Goal: Complete application form

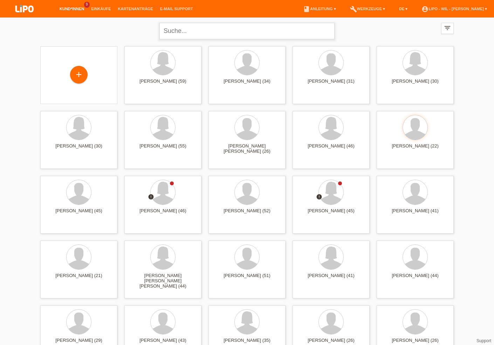
click at [170, 32] on input "text" at bounding box center [246, 31] width 175 height 16
type input "hajrizaj"
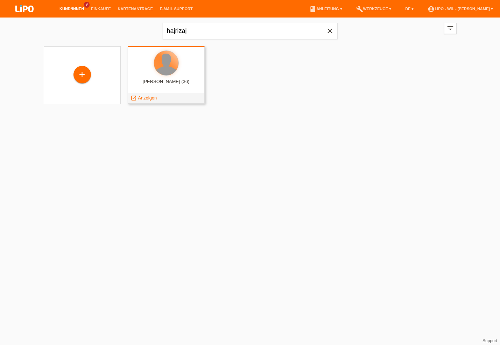
click at [167, 63] on div at bounding box center [166, 63] width 25 height 25
click at [149, 97] on span "Anzeigen" at bounding box center [147, 97] width 19 height 5
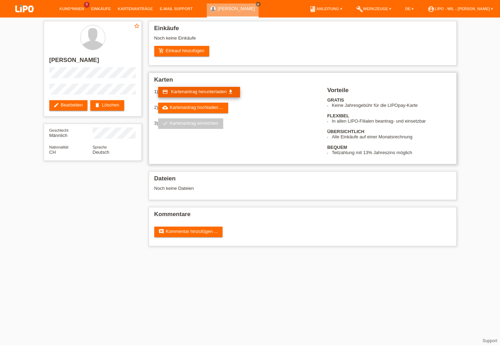
click at [186, 91] on span "Kartenantrag herunterladen" at bounding box center [199, 91] width 56 height 5
click at [212, 109] on link "cloud_upload Kartenantrag hochladen ..." at bounding box center [193, 108] width 70 height 11
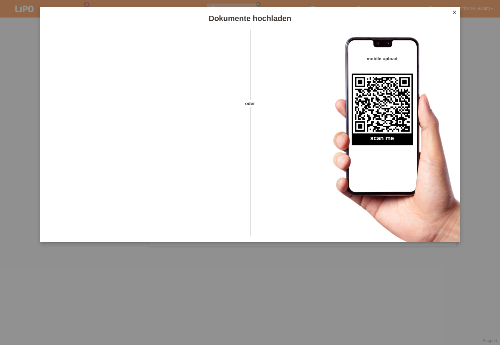
click at [455, 13] on icon "close" at bounding box center [455, 12] width 6 height 6
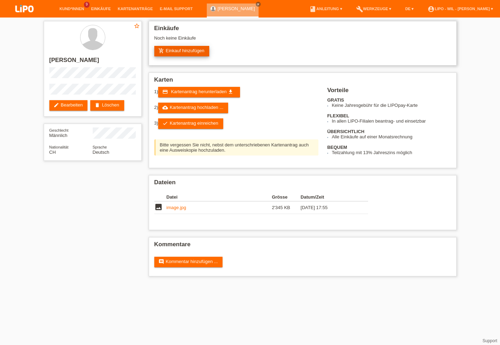
click at [185, 51] on link "add_shopping_cart Einkauf hinzufügen" at bounding box center [181, 51] width 55 height 11
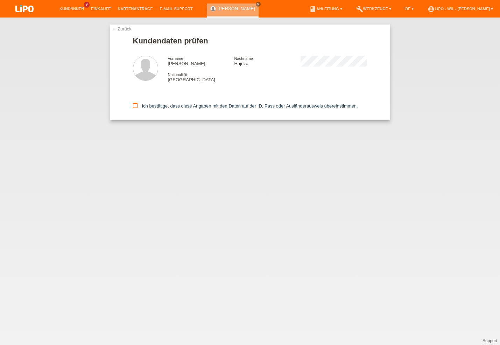
click at [134, 105] on icon at bounding box center [135, 105] width 5 height 5
click at [134, 105] on input "Ich bestätige, dass diese Angaben mit den Daten auf der ID, Pass oder Ausländer…" at bounding box center [135, 105] width 5 height 5
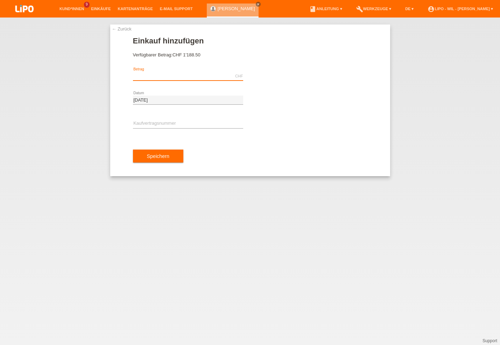
click at [146, 72] on input "text" at bounding box center [188, 76] width 110 height 9
type input "888.00"
click at [141, 123] on input "text" at bounding box center [188, 123] width 110 height 9
type input "XE3CER"
click at [150, 152] on button "Speichern" at bounding box center [158, 156] width 50 height 13
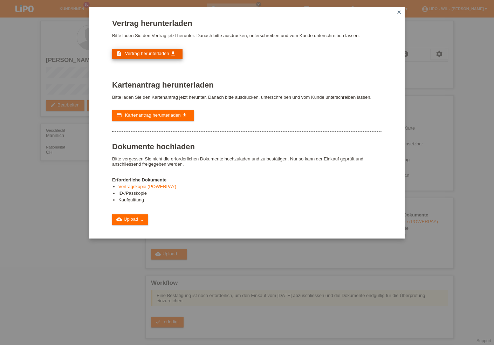
click at [141, 54] on span "Vertrag herunterladen" at bounding box center [147, 53] width 44 height 5
click at [133, 225] on link "cloud_upload Upload ..." at bounding box center [130, 219] width 36 height 11
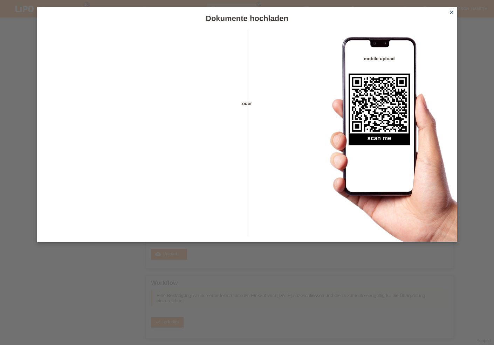
click at [453, 10] on icon "close" at bounding box center [452, 12] width 6 height 6
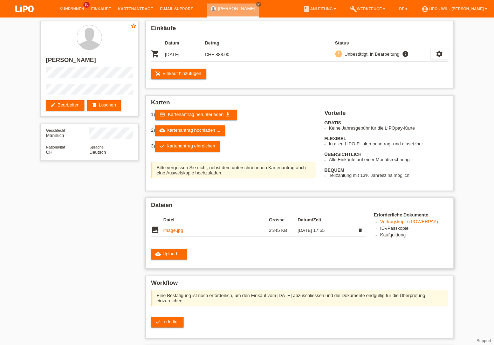
click at [173, 233] on link "image.jpg" at bounding box center [173, 230] width 20 height 5
click at [359, 232] on icon "delete" at bounding box center [360, 230] width 6 height 6
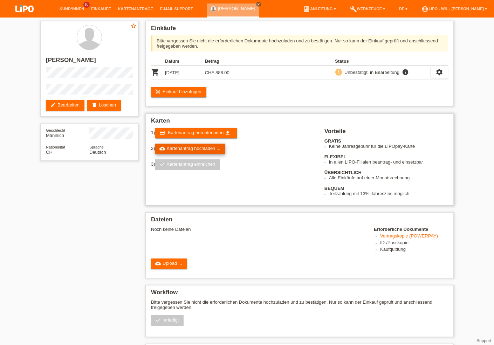
click at [184, 150] on link "cloud_upload Kartenantrag hochladen ..." at bounding box center [190, 149] width 70 height 11
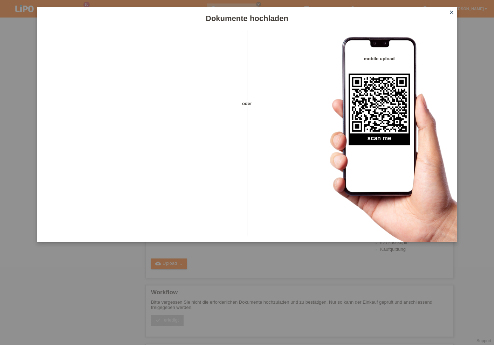
click at [452, 12] on icon "close" at bounding box center [452, 12] width 6 height 6
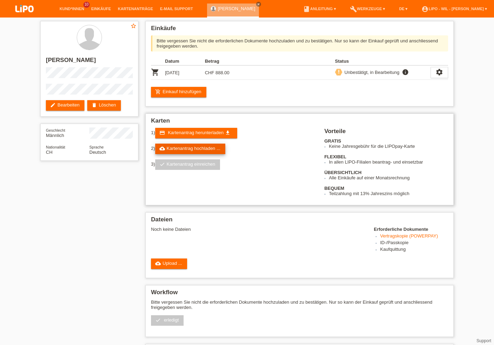
click at [208, 150] on link "cloud_upload Kartenantrag hochladen ..." at bounding box center [190, 149] width 70 height 11
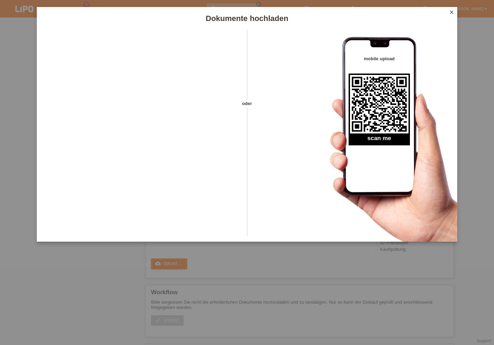
click at [453, 11] on icon "close" at bounding box center [452, 12] width 6 height 6
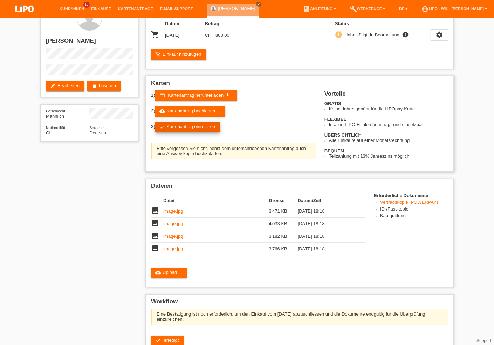
scroll to position [15, 0]
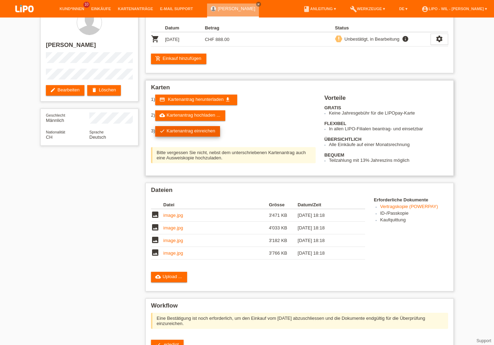
click at [183, 131] on link "check Kartenantrag einreichen" at bounding box center [187, 131] width 65 height 11
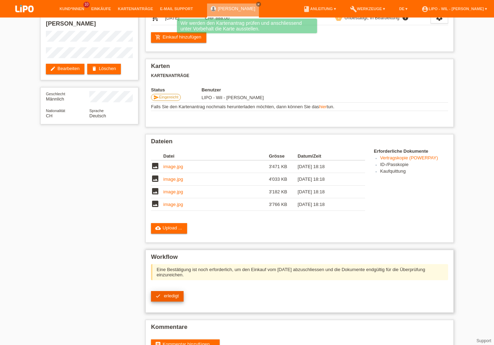
scroll to position [37, 0]
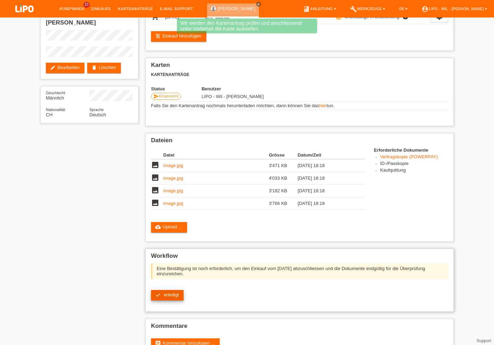
click at [164, 298] on link "check erledigt" at bounding box center [167, 295] width 33 height 11
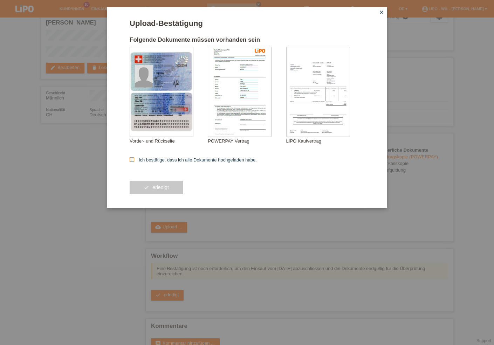
click at [131, 158] on icon at bounding box center [132, 159] width 5 height 5
click at [131, 158] on input "Ich bestätige, dass ich alle Dokumente hochgeladen habe." at bounding box center [132, 159] width 5 height 5
checkbox input "true"
click at [160, 188] on span "erledigt" at bounding box center [160, 188] width 16 height 6
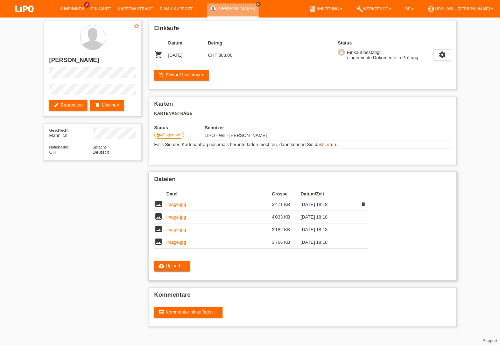
click at [180, 207] on link "image.jpg" at bounding box center [177, 204] width 20 height 5
click at [181, 220] on link "image.jpg" at bounding box center [177, 216] width 20 height 5
click at [172, 229] on td "image.jpg" at bounding box center [219, 229] width 105 height 13
click at [172, 232] on link "image.jpg" at bounding box center [177, 229] width 20 height 5
click at [180, 245] on link "image.jpg" at bounding box center [177, 242] width 20 height 5
